Goal: Task Accomplishment & Management: Use online tool/utility

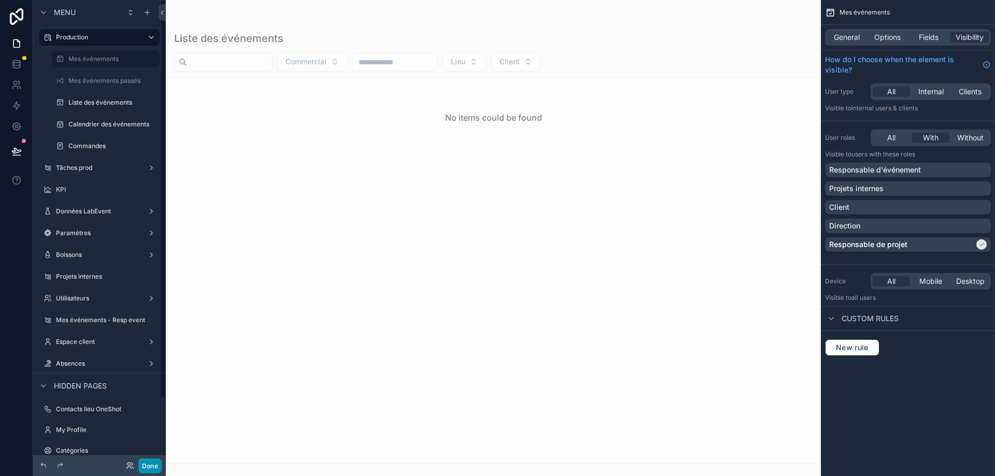
click at [152, 469] on button "Done" at bounding box center [149, 466] width 23 height 15
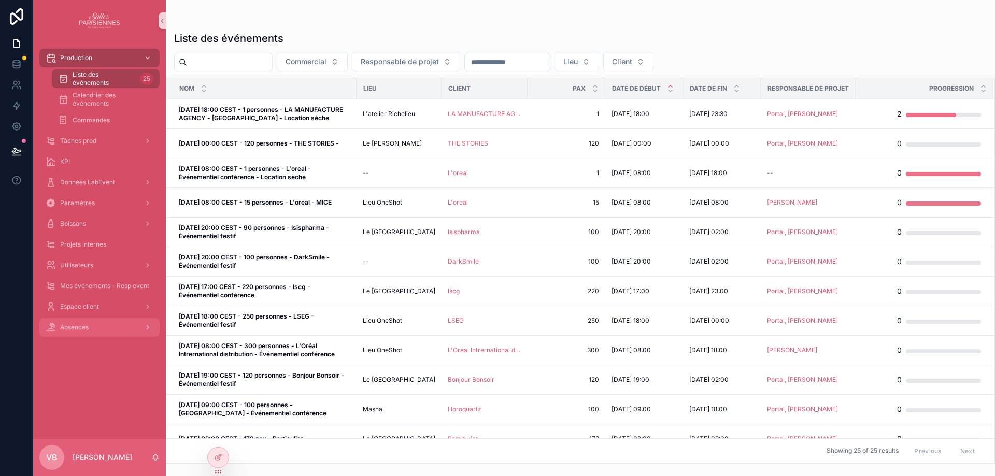
click at [105, 329] on div "Absences" at bounding box center [100, 327] width 108 height 17
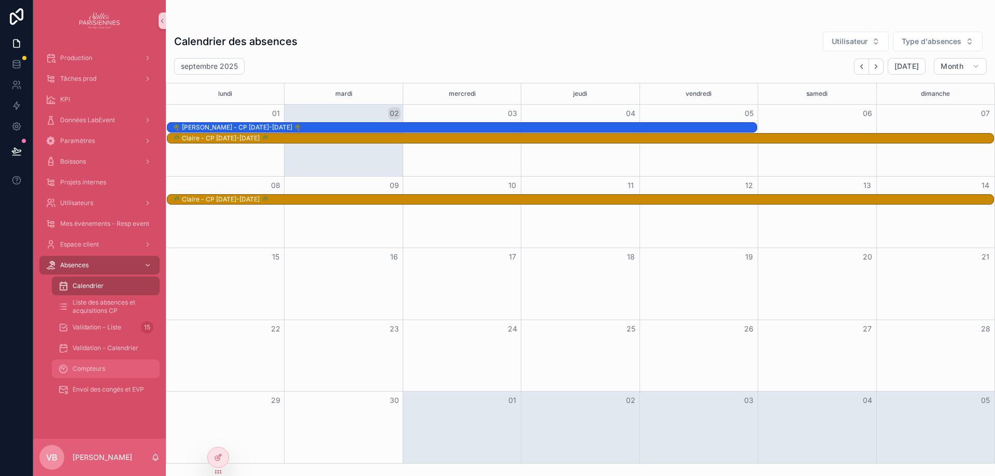
click at [105, 367] on span "Compteurs" at bounding box center [89, 369] width 33 height 8
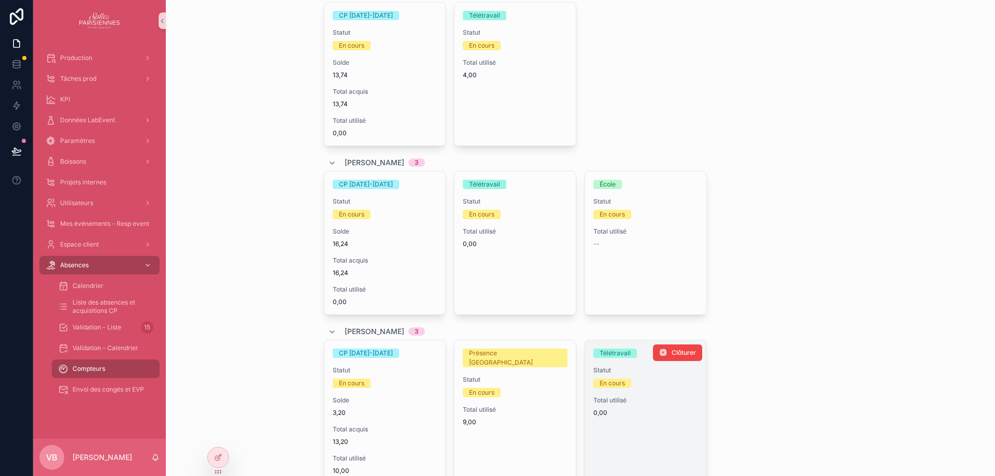
scroll to position [1020, 0]
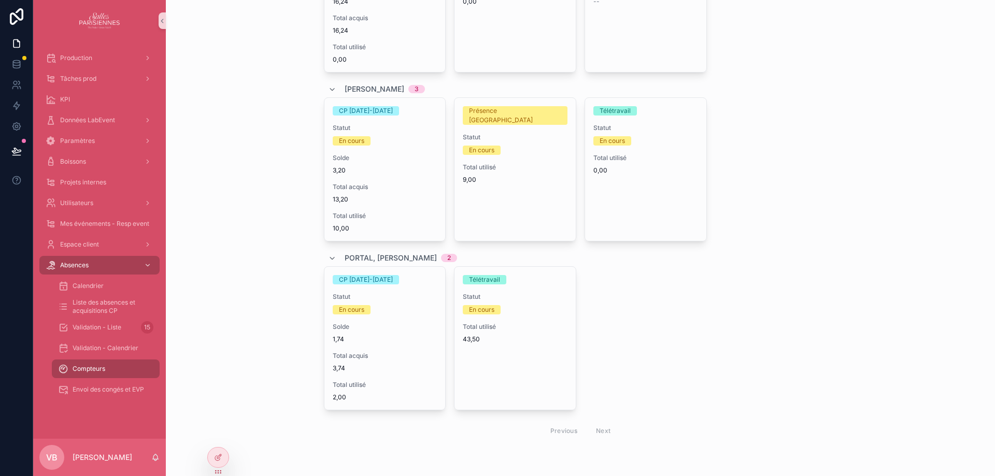
click at [596, 433] on div "Previous Next" at bounding box center [580, 431] width 75 height 16
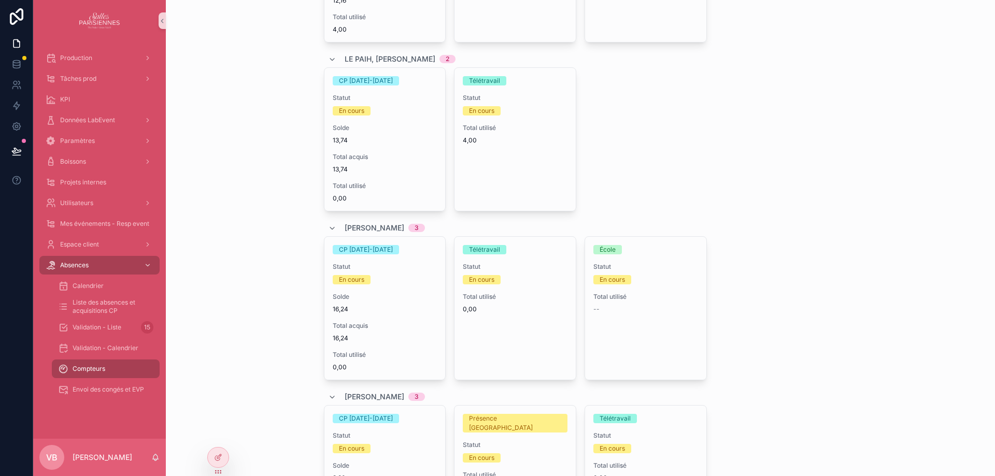
scroll to position [709, 0]
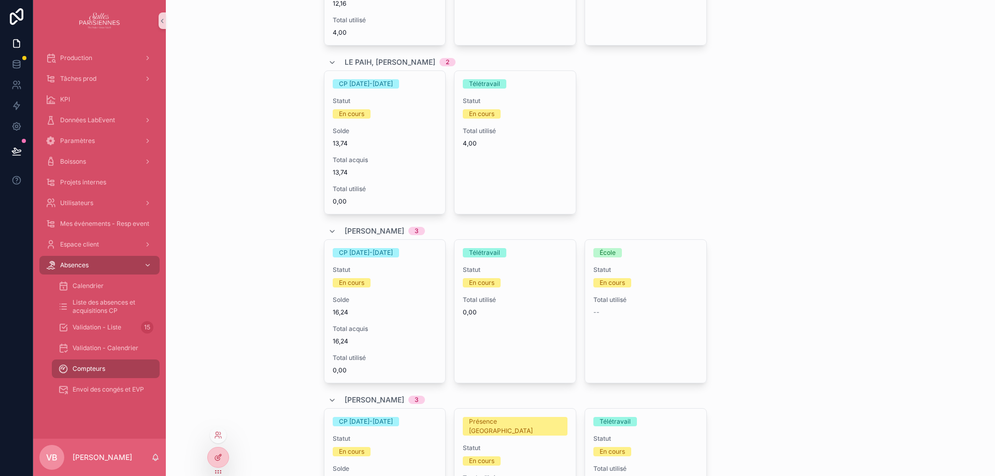
click at [219, 454] on icon at bounding box center [218, 458] width 8 height 8
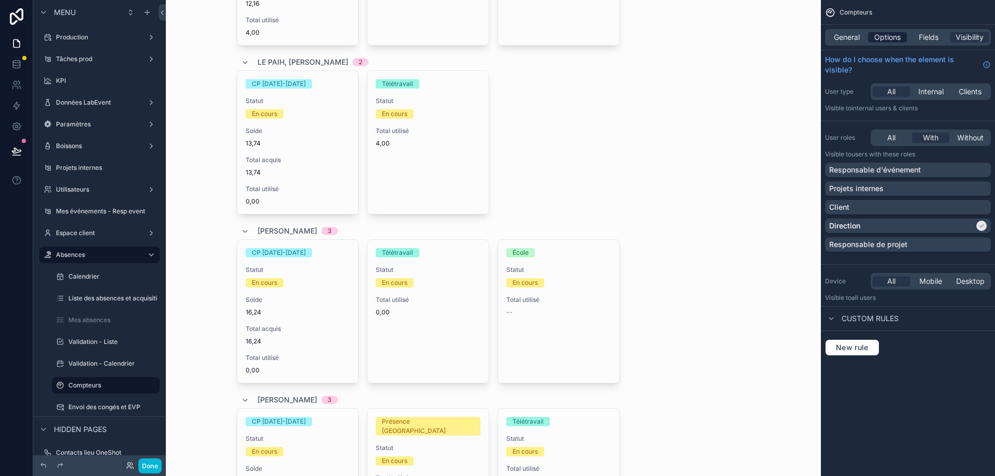
click at [897, 40] on span "Options" at bounding box center [888, 37] width 26 height 10
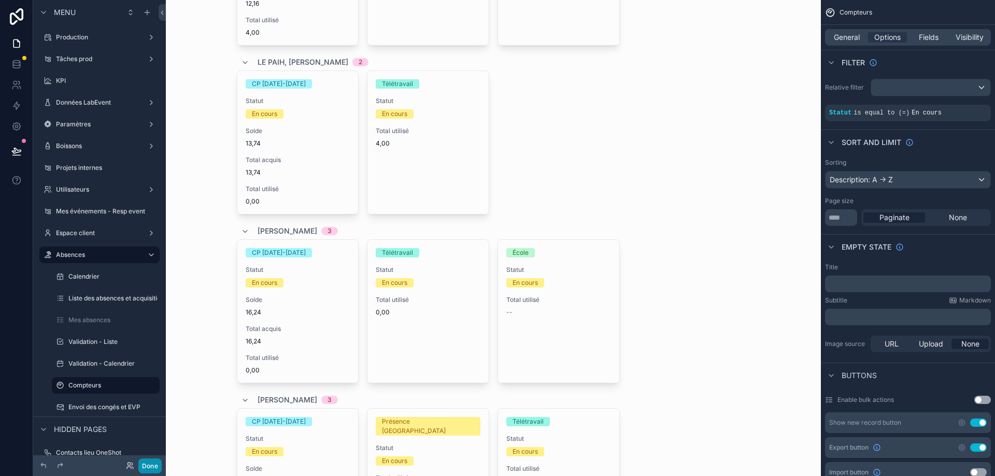
click at [148, 470] on button "Done" at bounding box center [149, 466] width 23 height 15
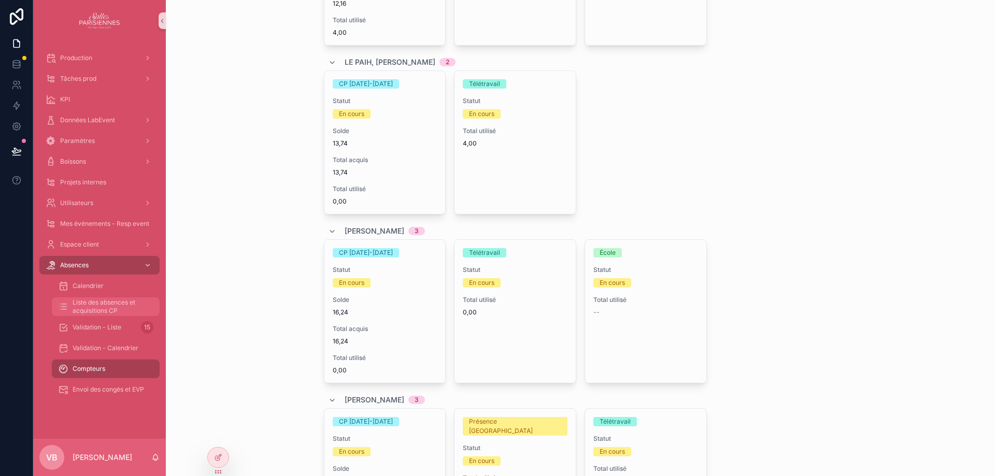
click at [105, 310] on span "Liste des absences et acquisitions CP" at bounding box center [111, 307] width 77 height 17
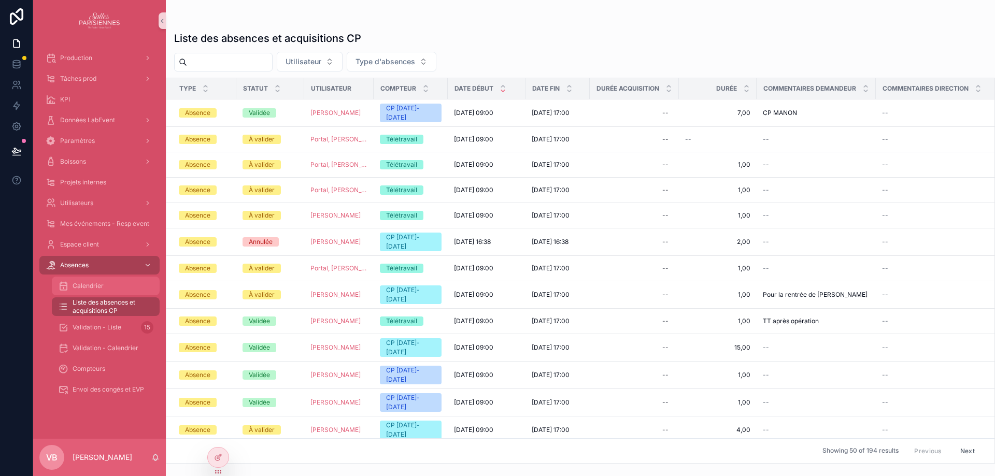
click at [108, 283] on div "Calendrier" at bounding box center [105, 286] width 95 height 17
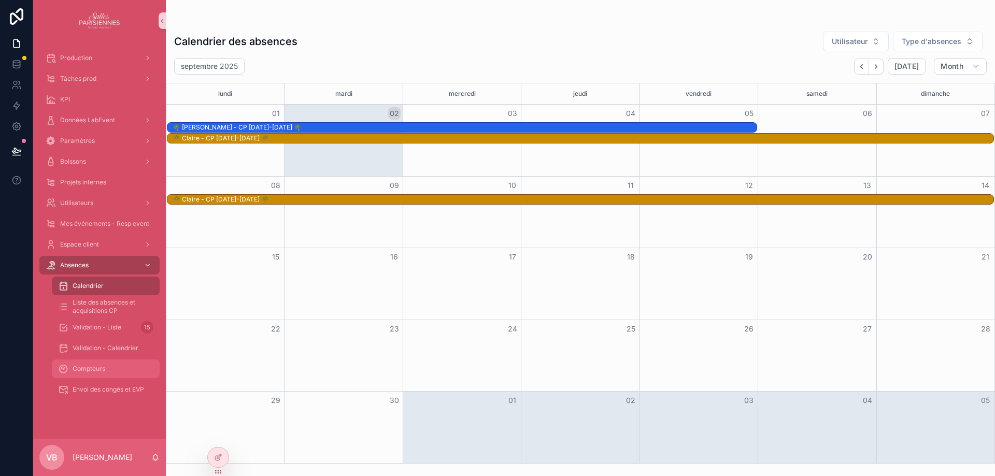
click at [102, 367] on span "Compteurs" at bounding box center [89, 369] width 33 height 8
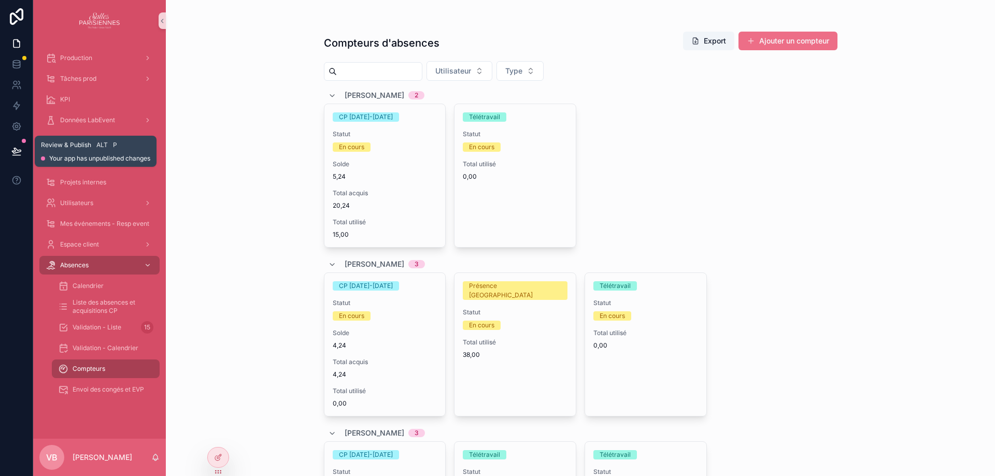
click at [20, 156] on icon at bounding box center [16, 156] width 8 height 0
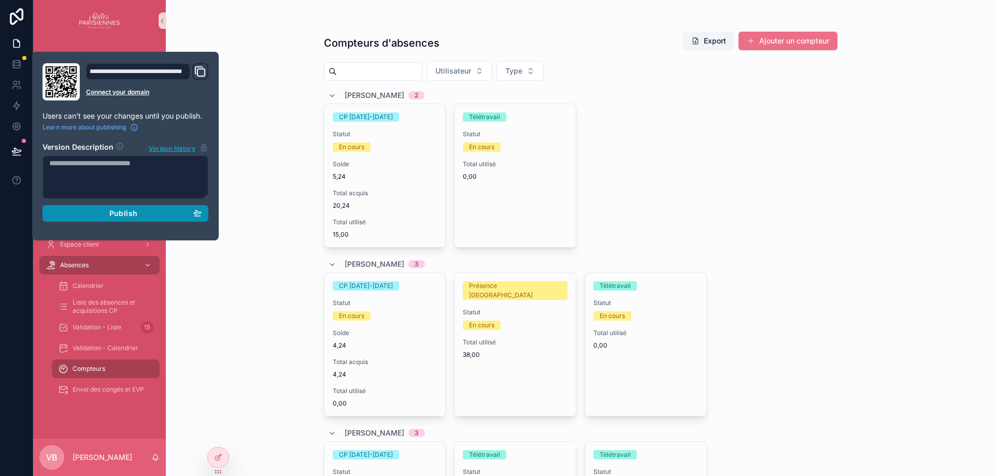
click at [152, 214] on div "Publish" at bounding box center [125, 213] width 152 height 9
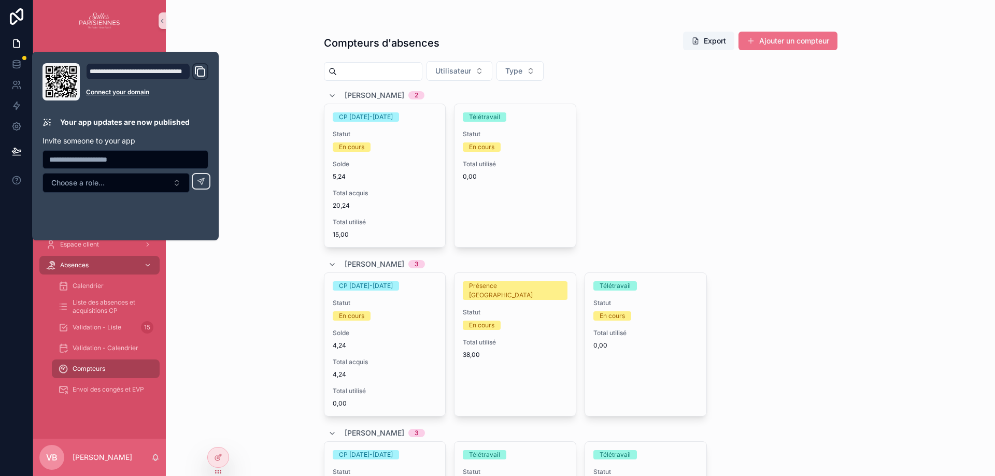
click at [240, 279] on div "Compteurs d'absences Export Ajouter un compteur Utilisateur Type [PERSON_NAME] …" at bounding box center [581, 238] width 830 height 476
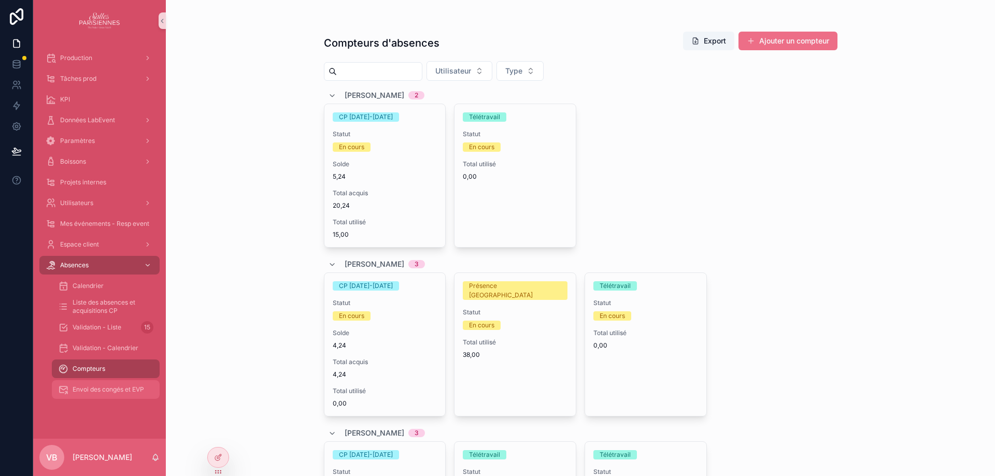
click at [125, 392] on span "Envoi des congés et EVP" at bounding box center [109, 390] width 72 height 8
